Goal: Check status: Check status

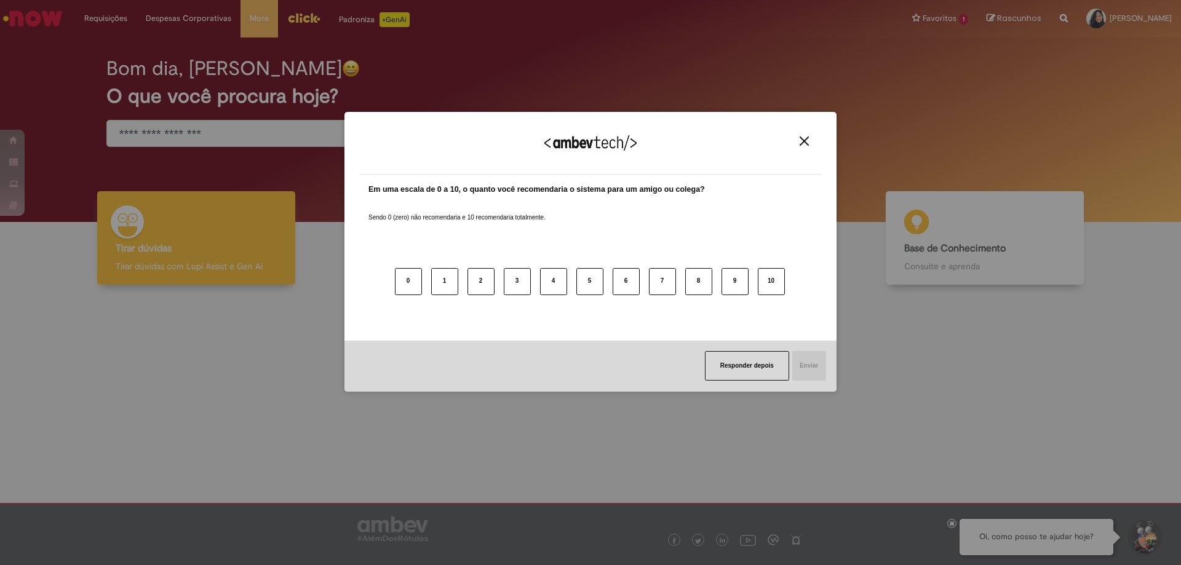
click at [809, 142] on button "Close" at bounding box center [804, 141] width 17 height 10
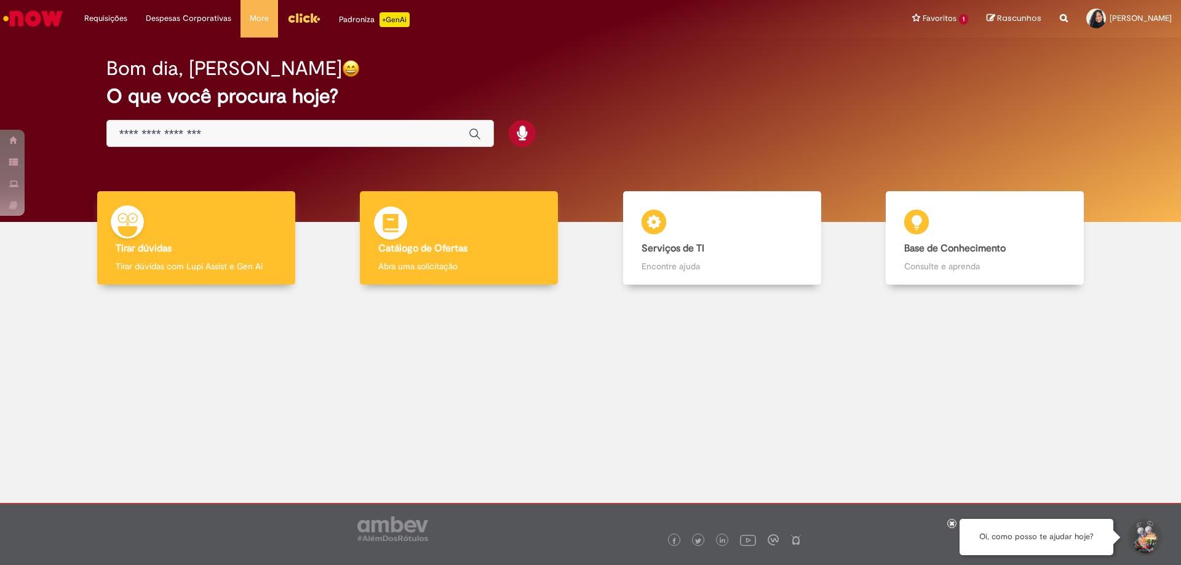
click at [402, 248] on b "Catálogo de Ofertas" at bounding box center [422, 248] width 89 height 12
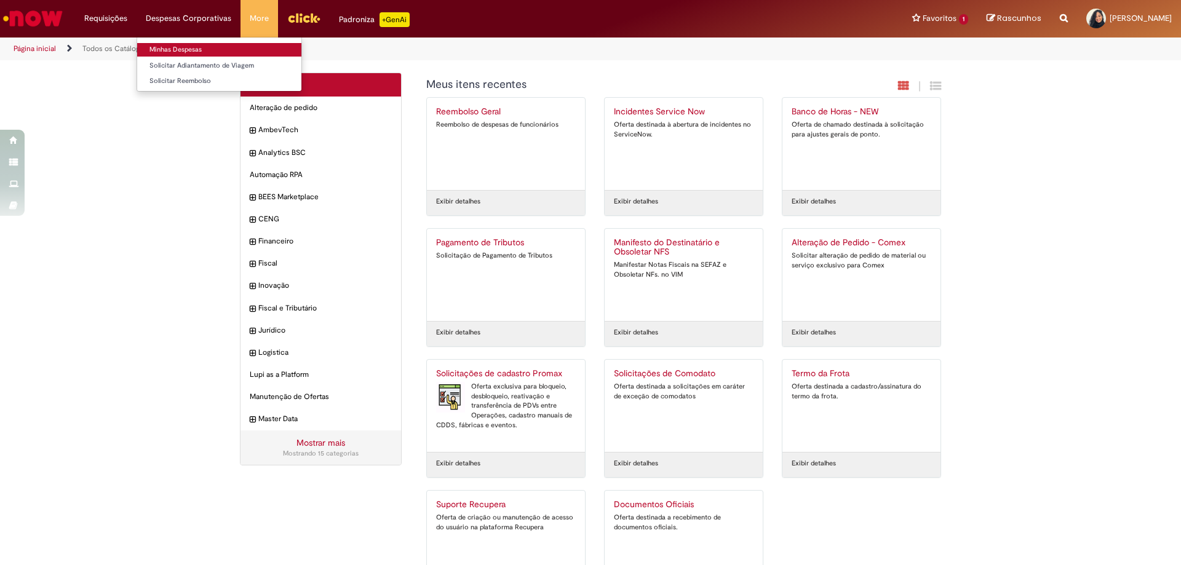
click at [191, 47] on link "Minhas Despesas" at bounding box center [219, 50] width 164 height 14
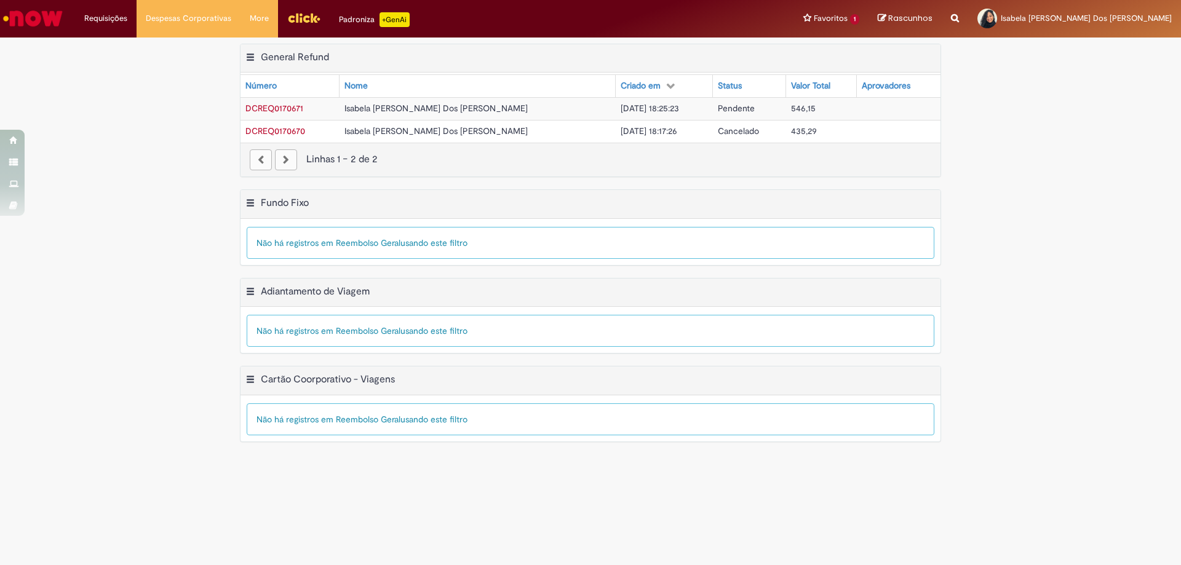
click at [281, 105] on span "DCREQ0170671" at bounding box center [274, 108] width 58 height 11
